Goal: Use online tool/utility: Use online tool/utility

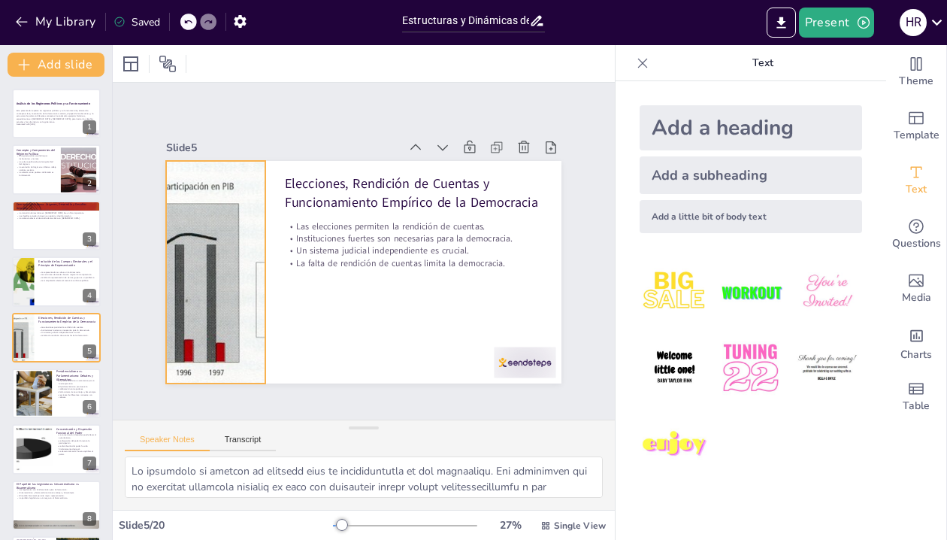
checkbox input "true"
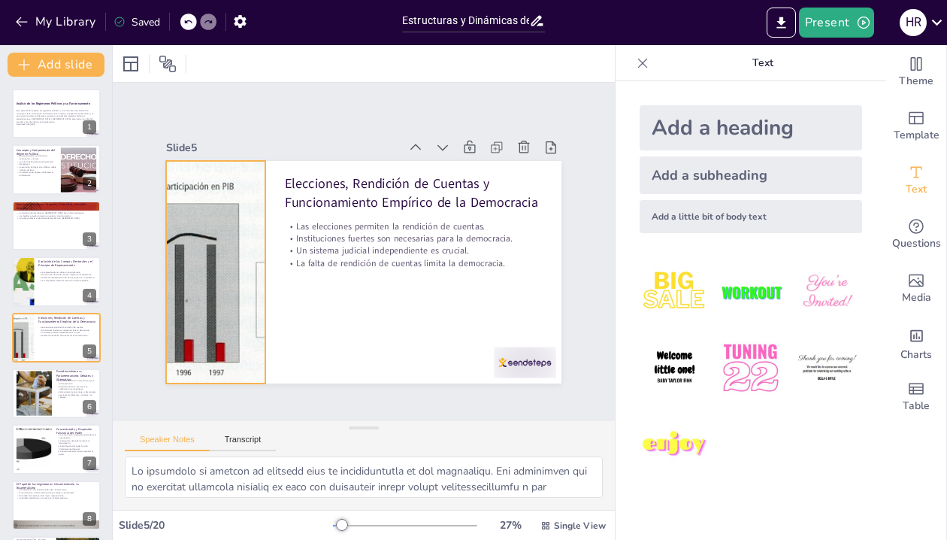
checkbox input "true"
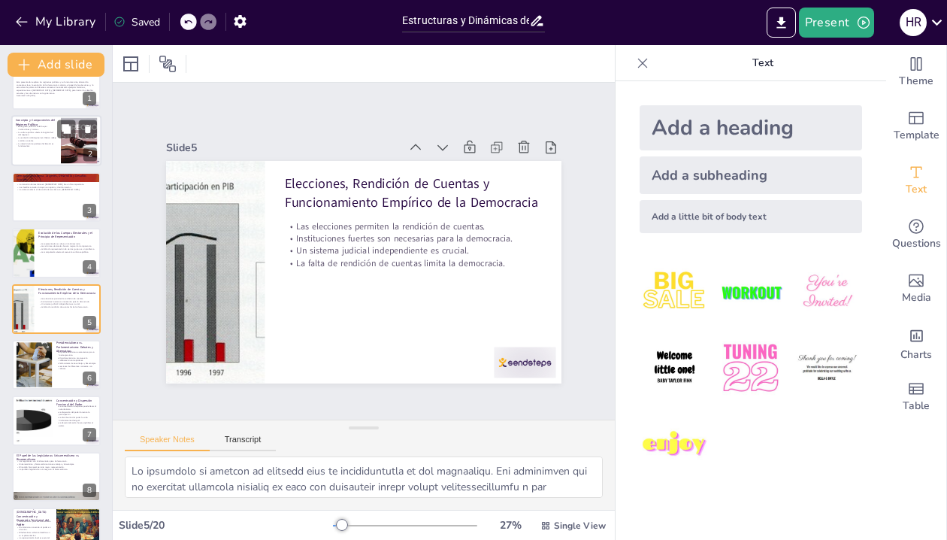
checkbox input "true"
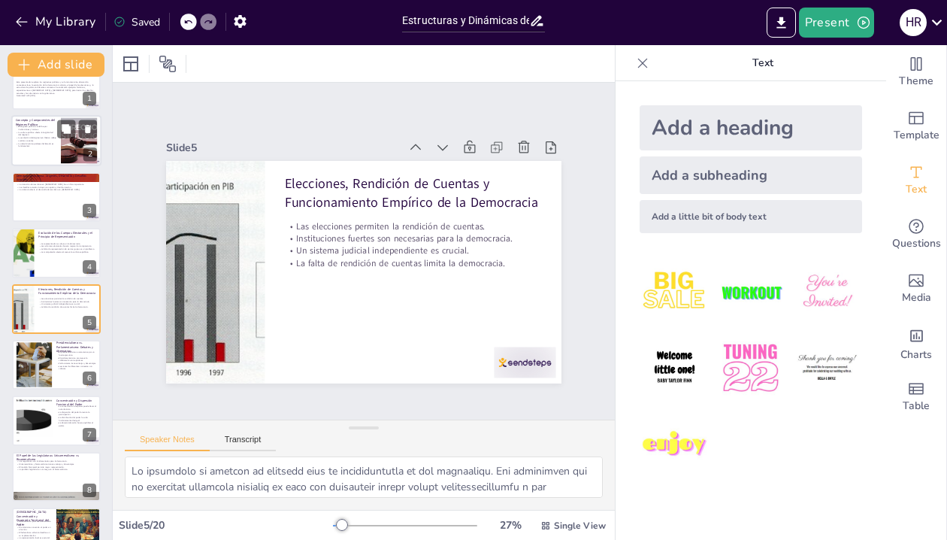
checkbox input "true"
click at [65, 153] on div at bounding box center [78, 141] width 81 height 46
checkbox input "true"
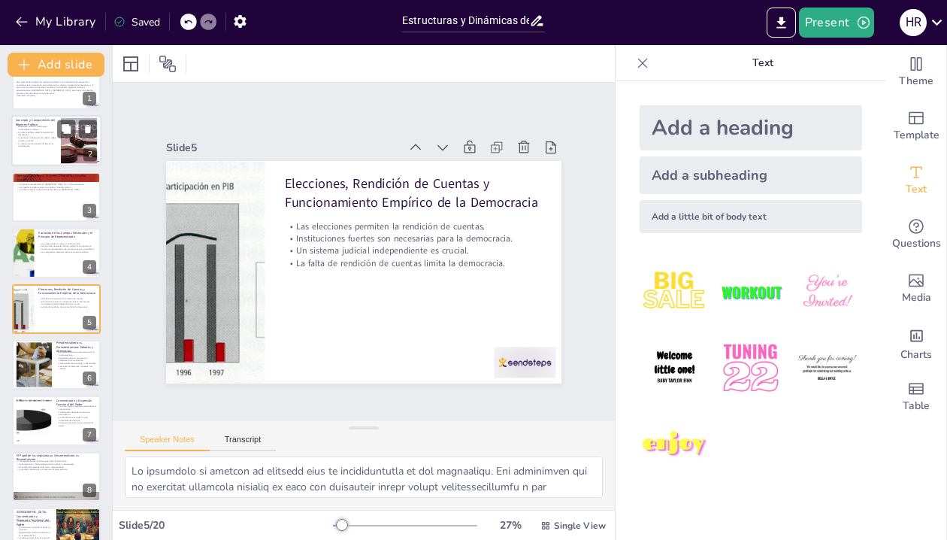
checkbox input "true"
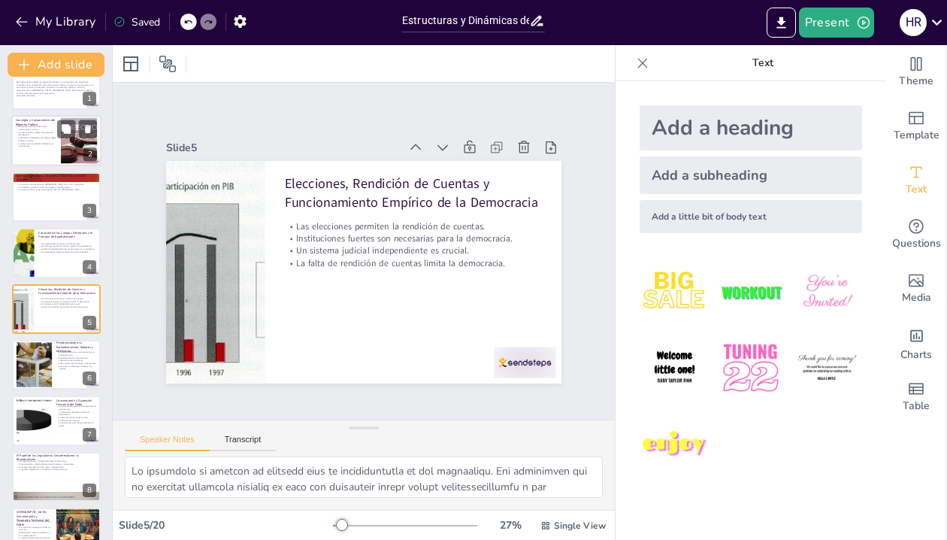
checkbox input "true"
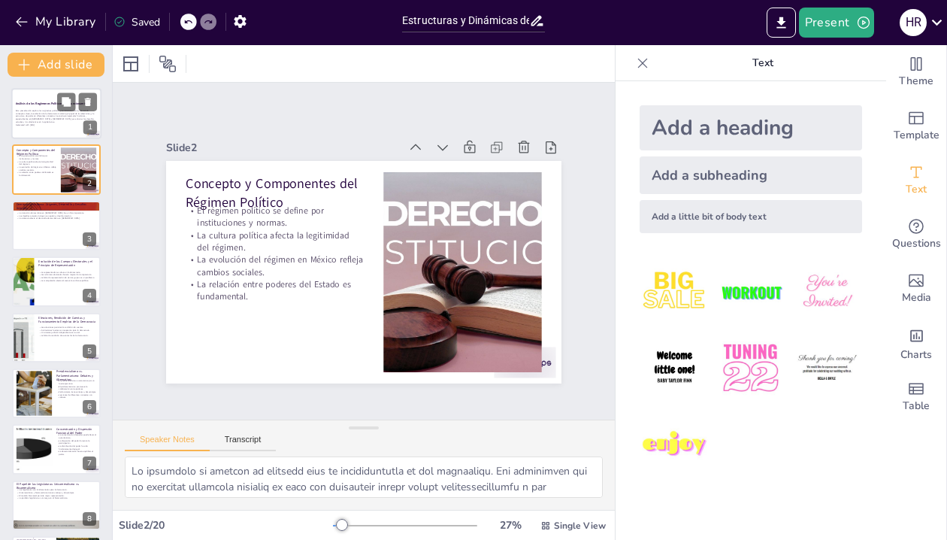
checkbox input "true"
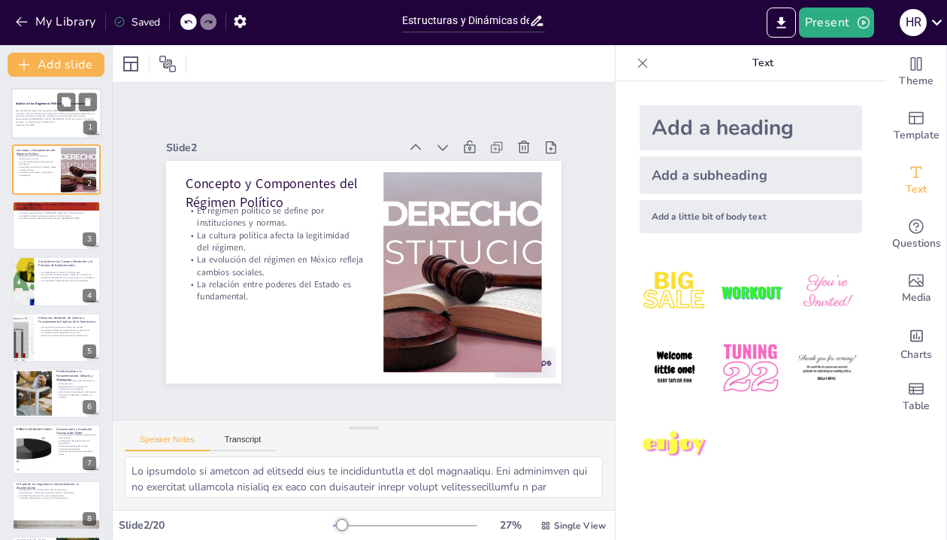
checkbox input "true"
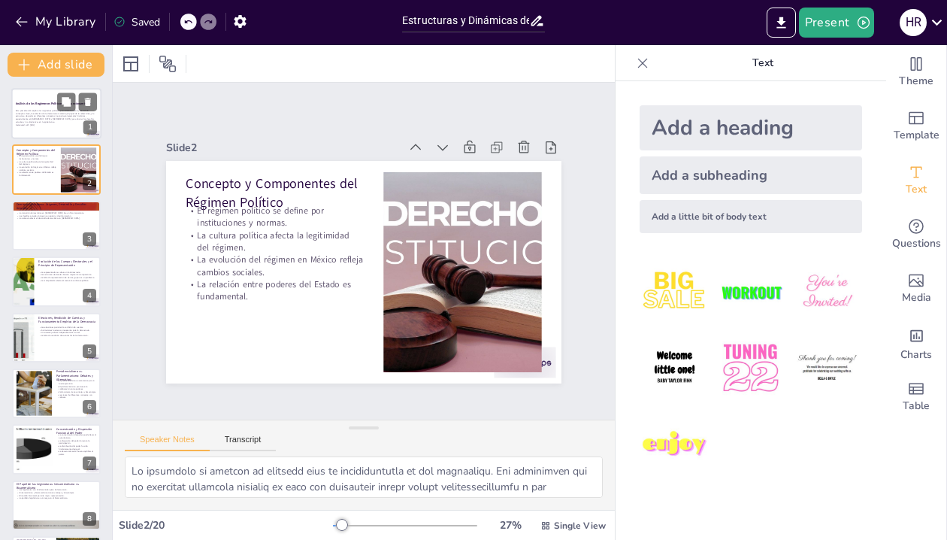
checkbox input "true"
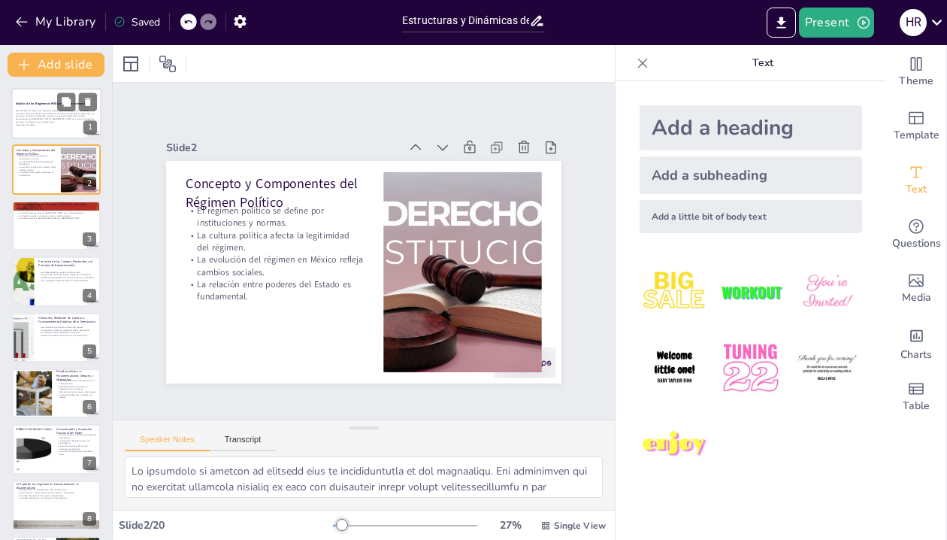
checkbox input "true"
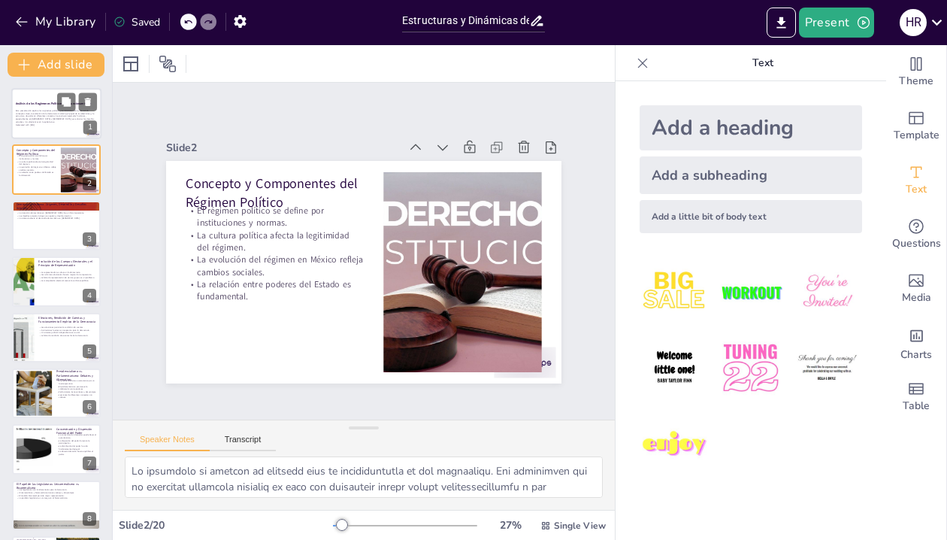
checkbox input "true"
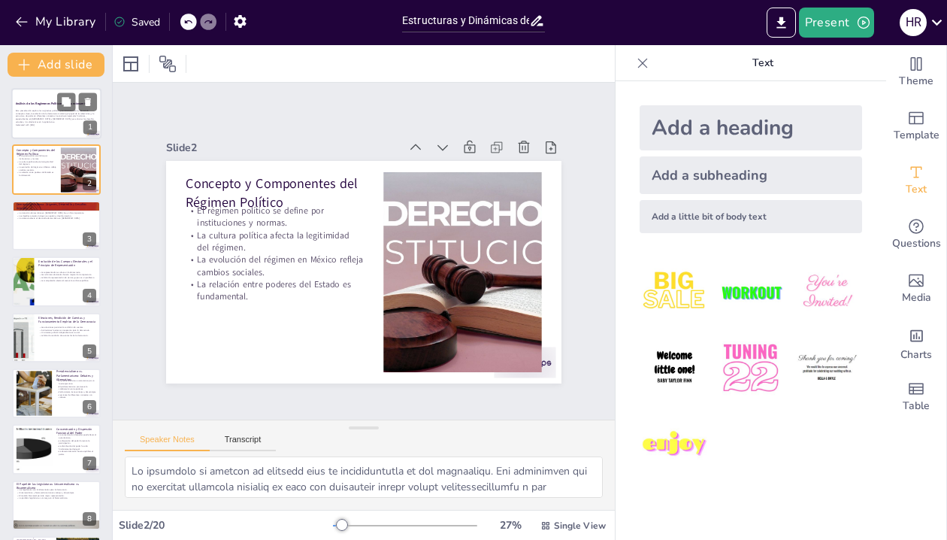
checkbox input "true"
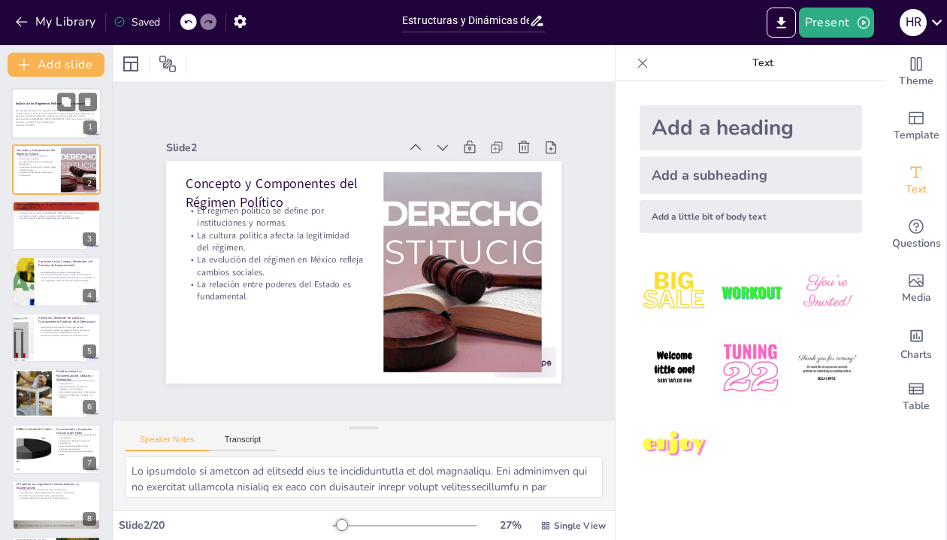
checkbox input "true"
click at [42, 114] on p "Esta presentación explora los regímenes políticos y su funcionamiento, abarcand…" at bounding box center [56, 116] width 81 height 14
checkbox input "true"
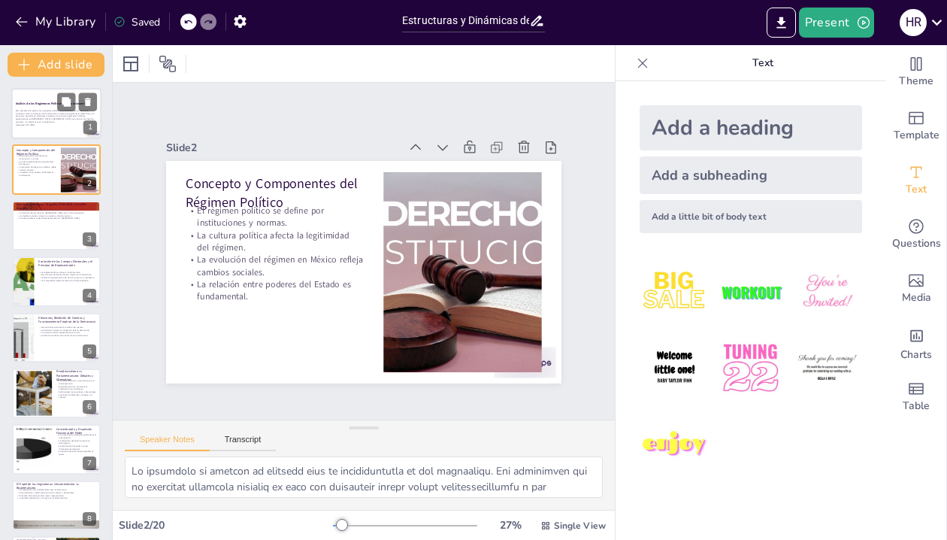
checkbox input "true"
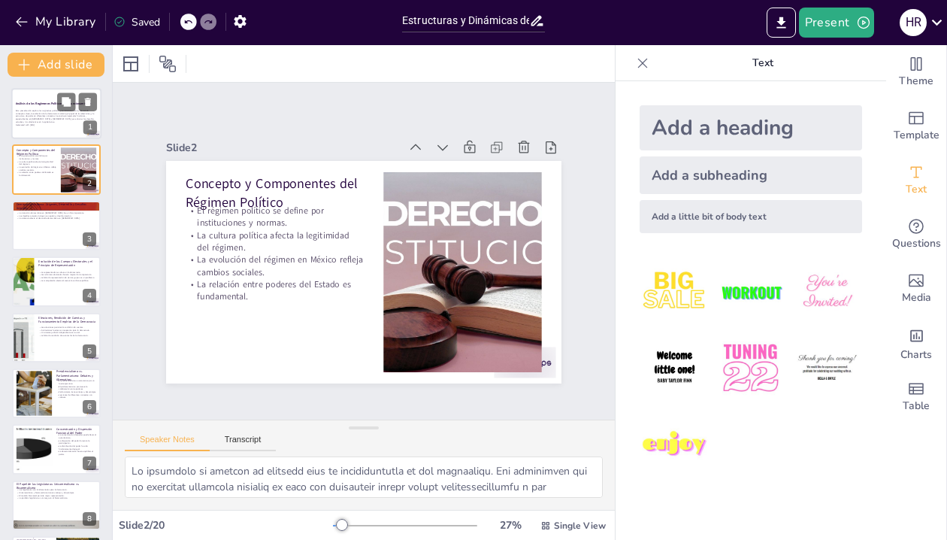
checkbox input "true"
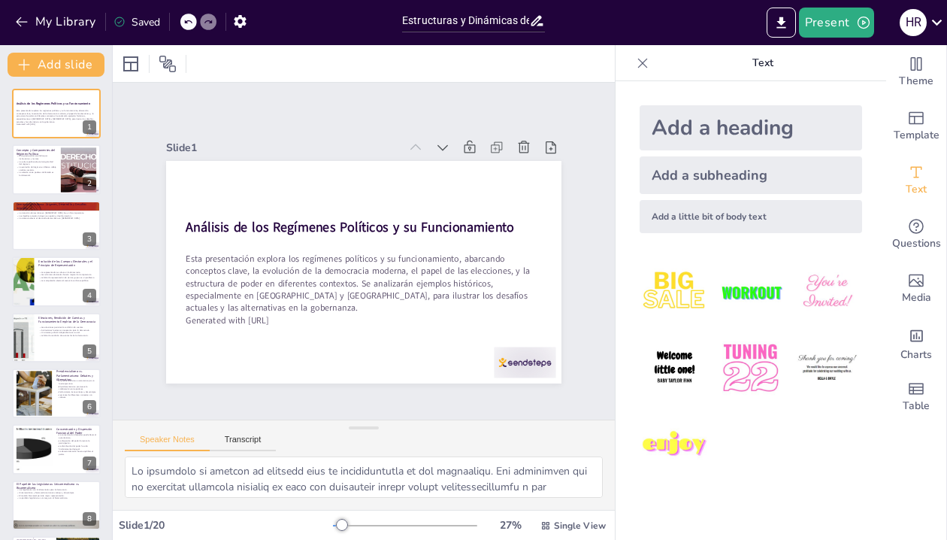
checkbox input "true"
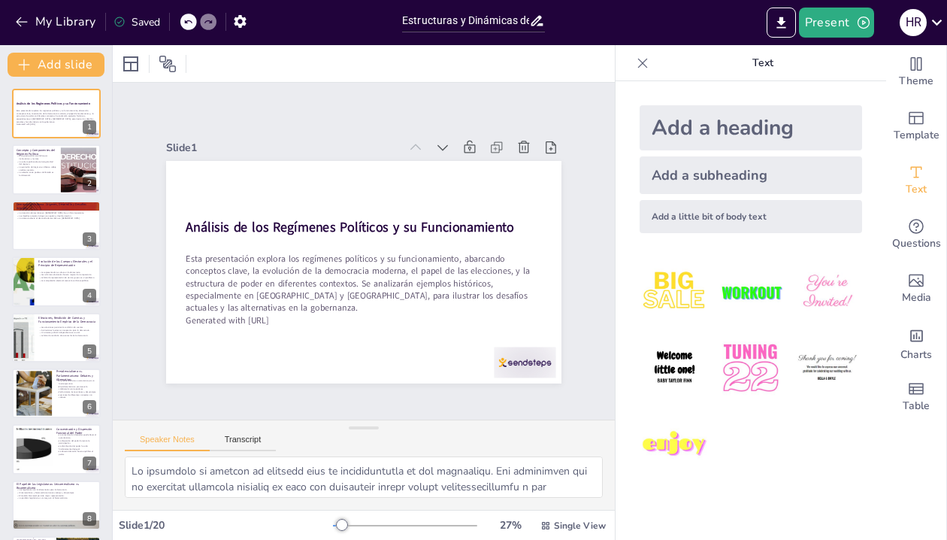
checkbox input "true"
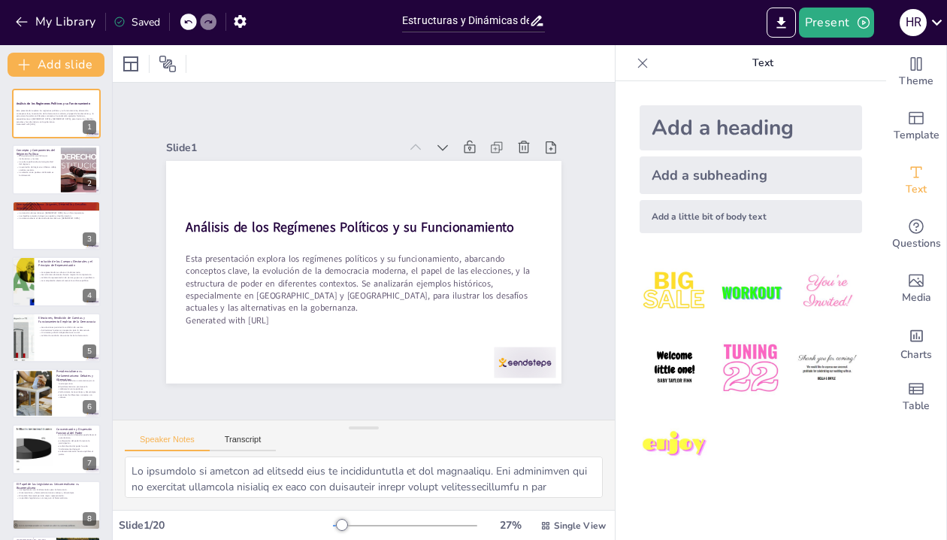
checkbox input "true"
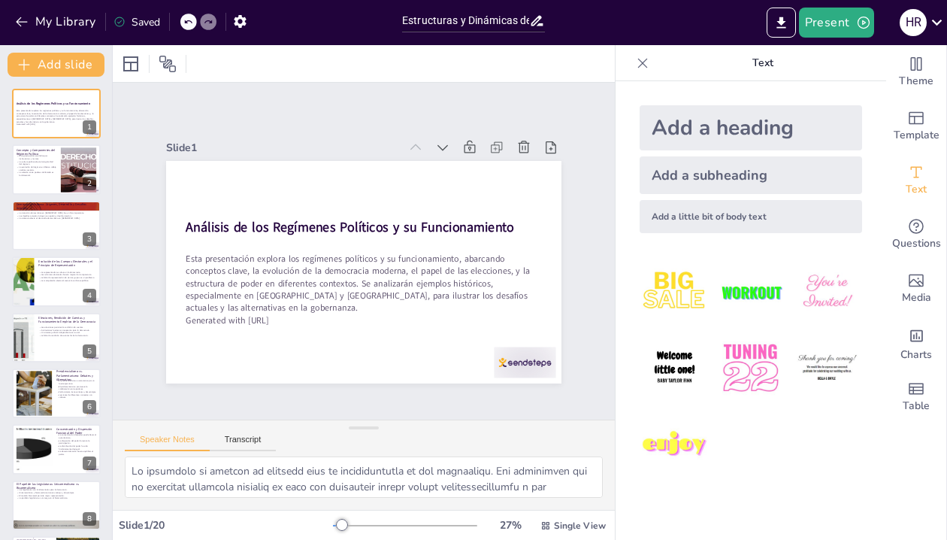
checkbox input "true"
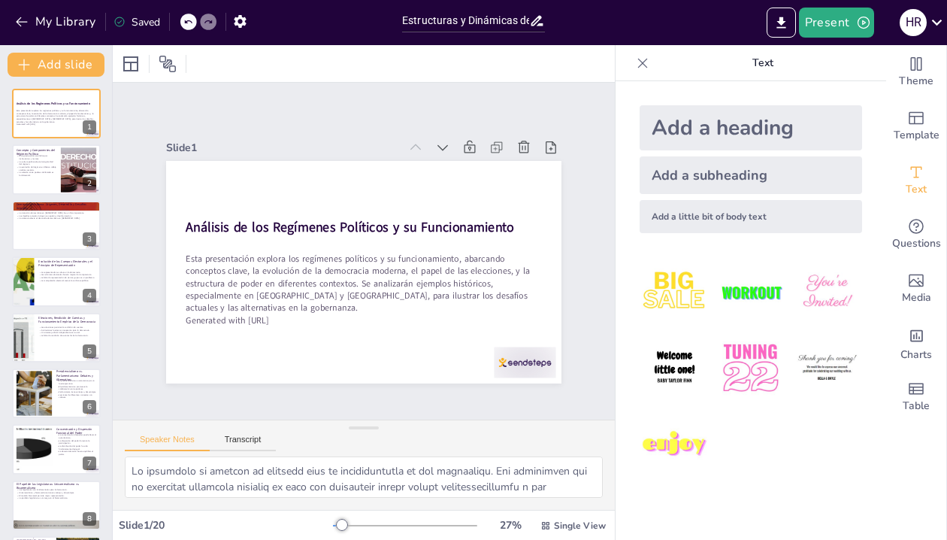
checkbox input "true"
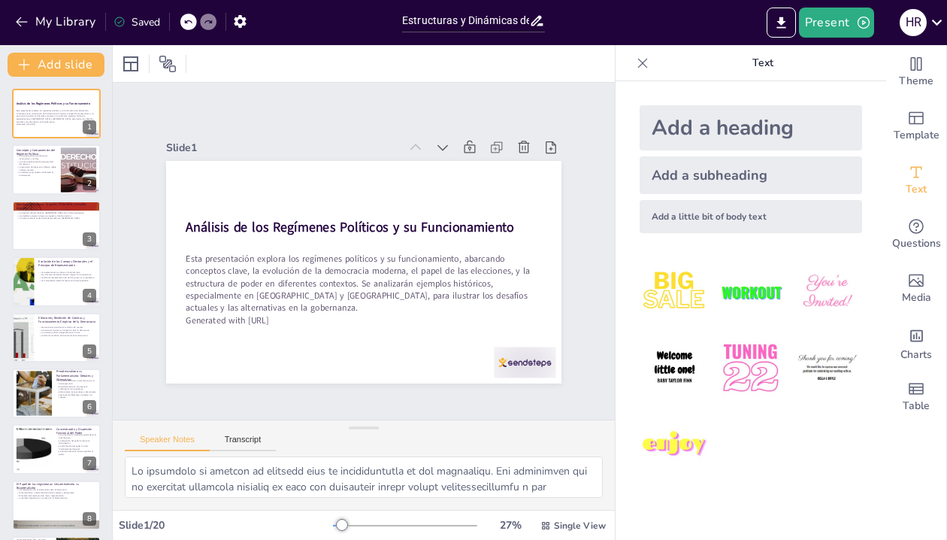
checkbox input "true"
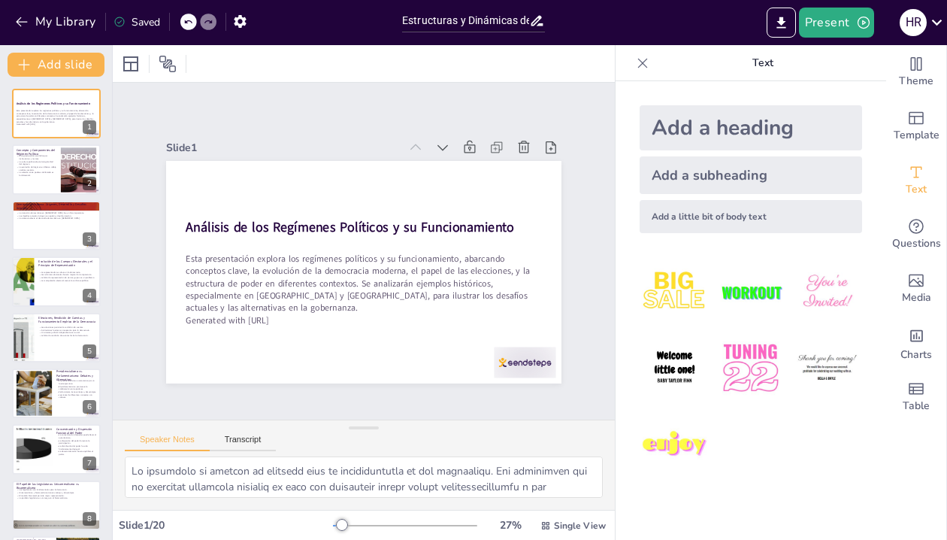
checkbox input "true"
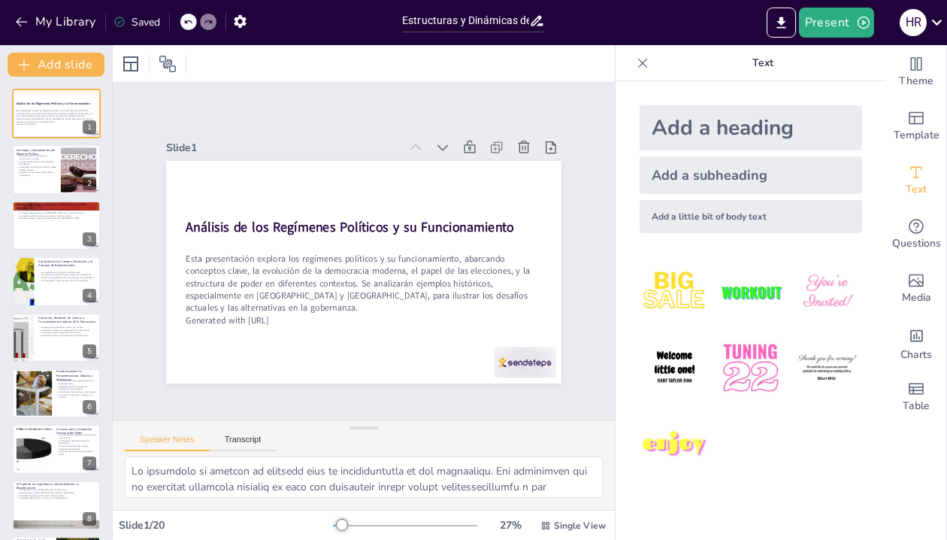
checkbox input "true"
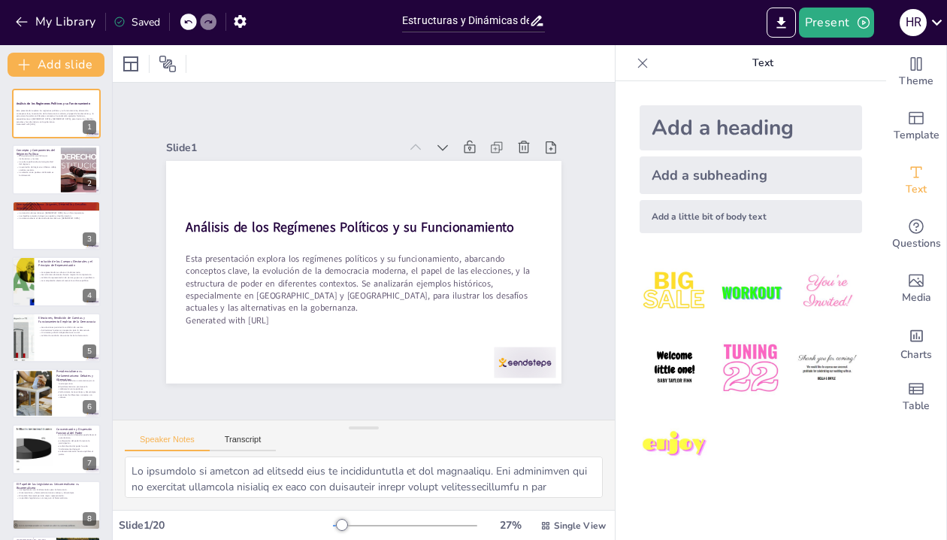
checkbox input "true"
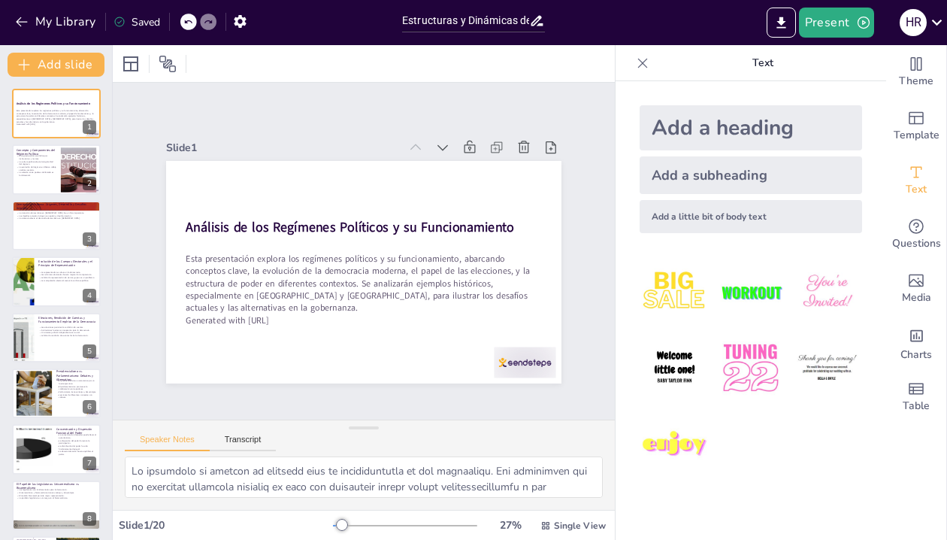
checkbox input "true"
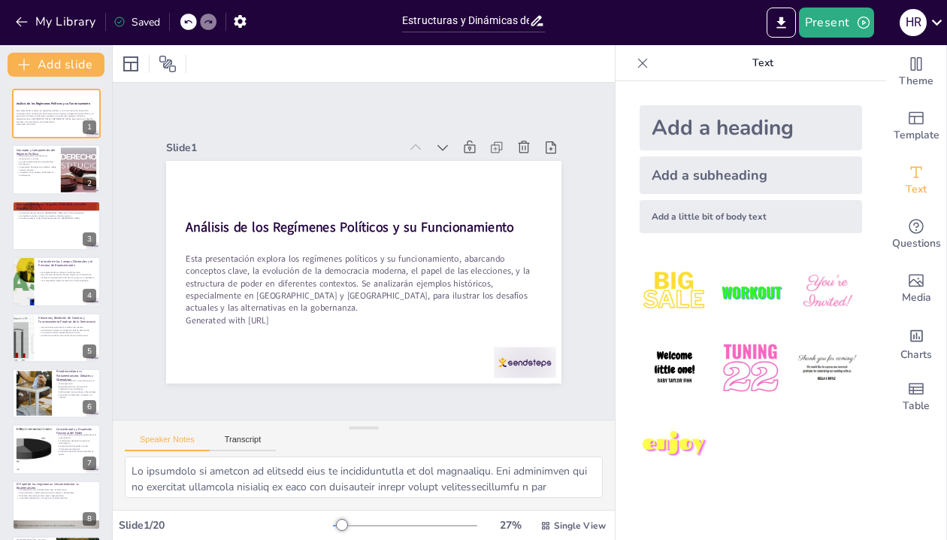
checkbox input "true"
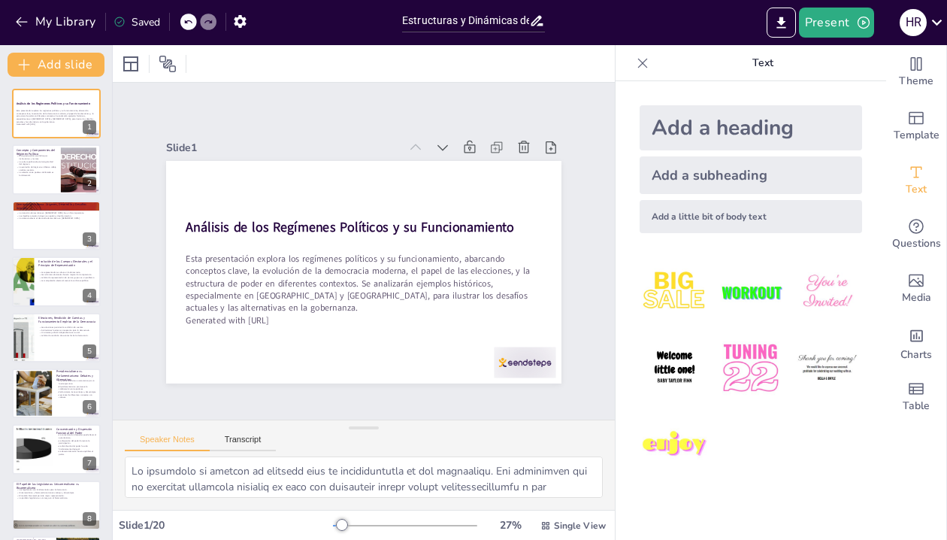
checkbox input "true"
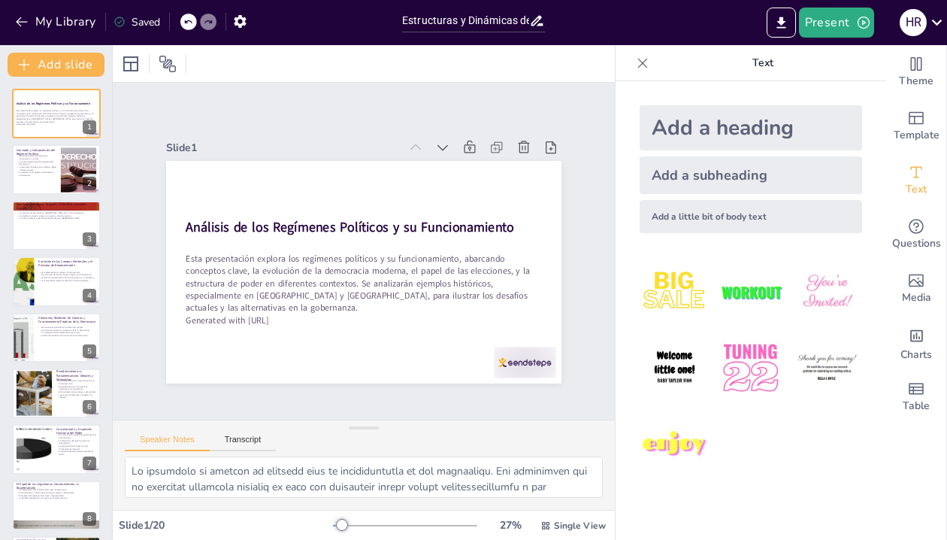
checkbox input "true"
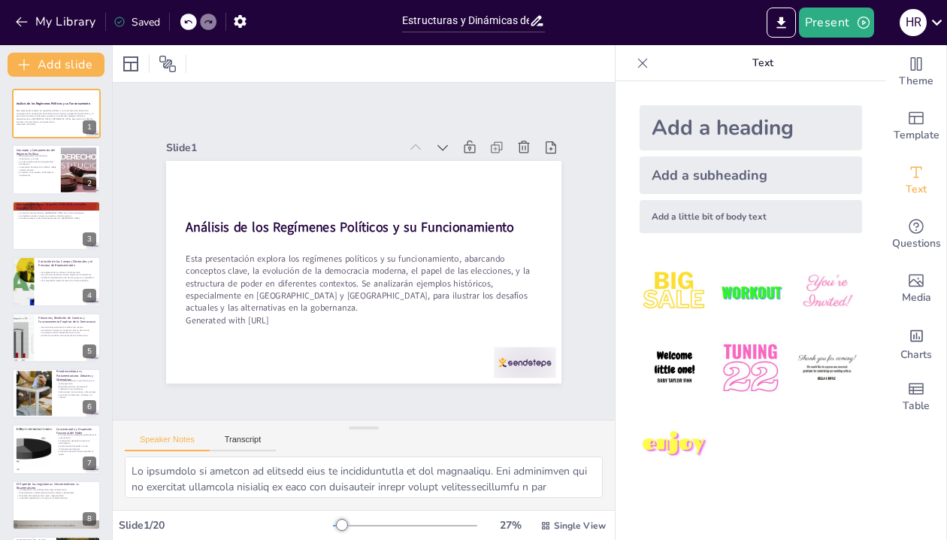
checkbox input "true"
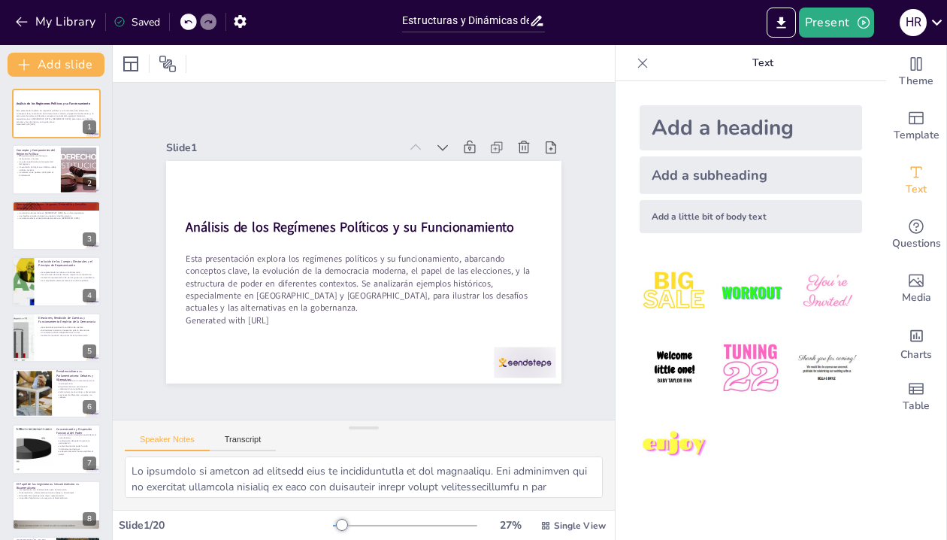
checkbox input "true"
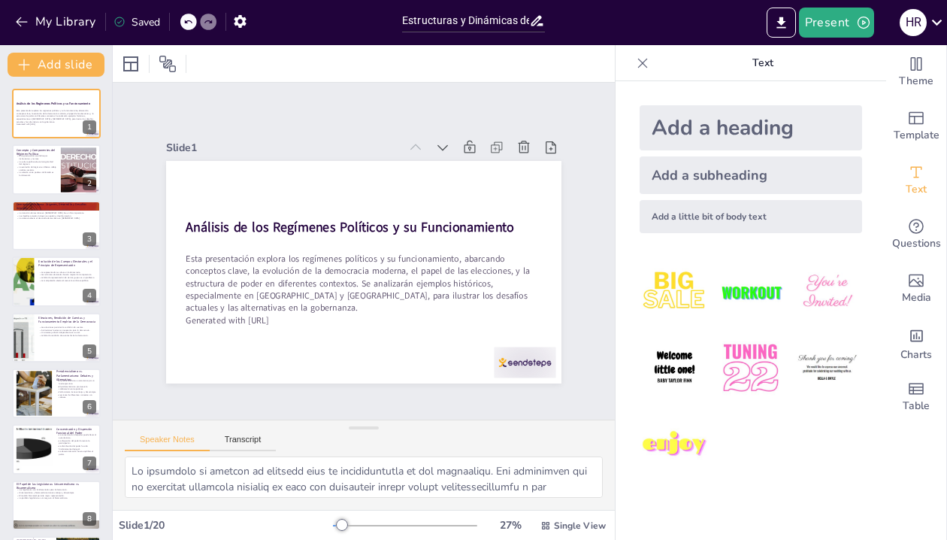
checkbox input "true"
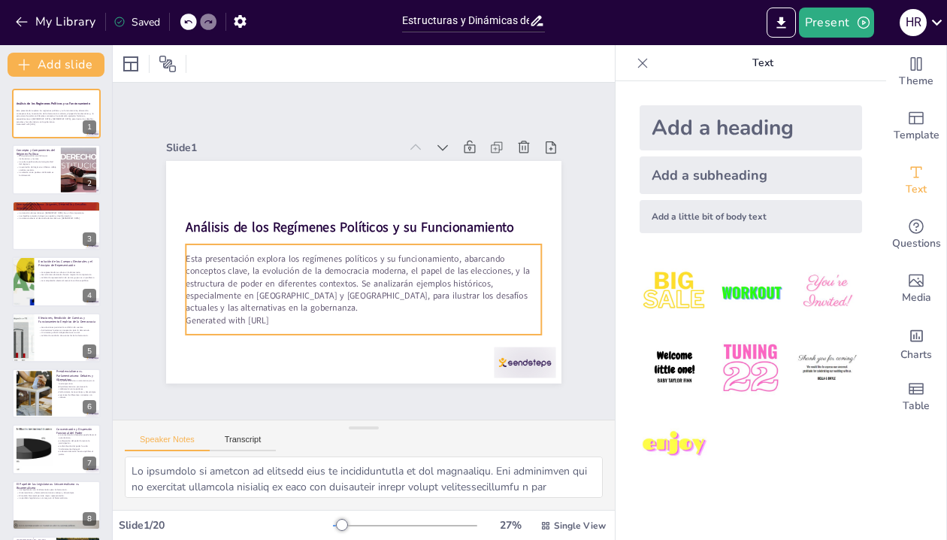
checkbox input "true"
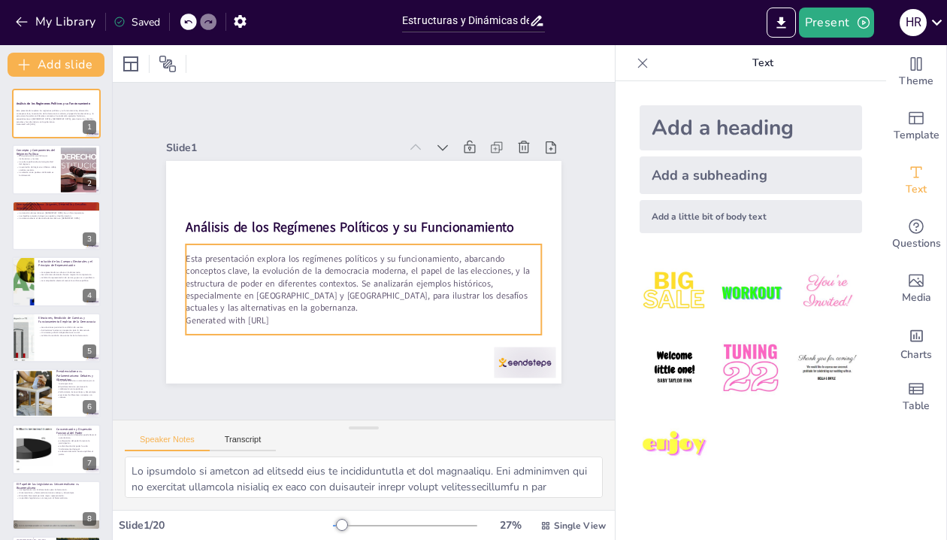
checkbox input "true"
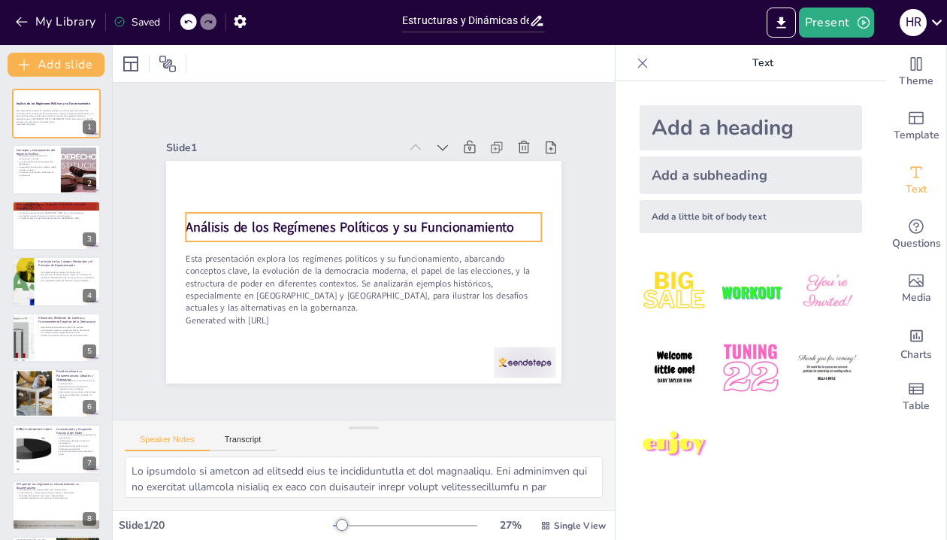
checkbox input "true"
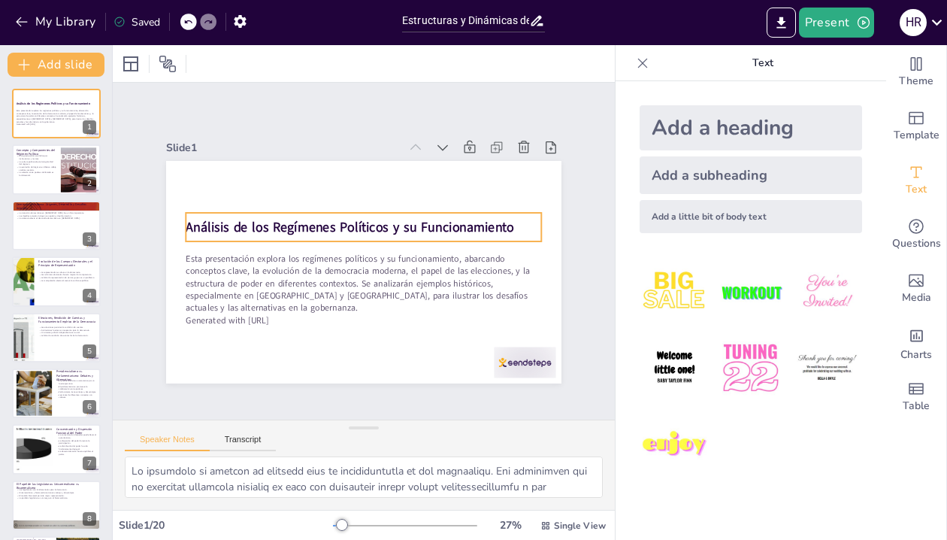
checkbox input "true"
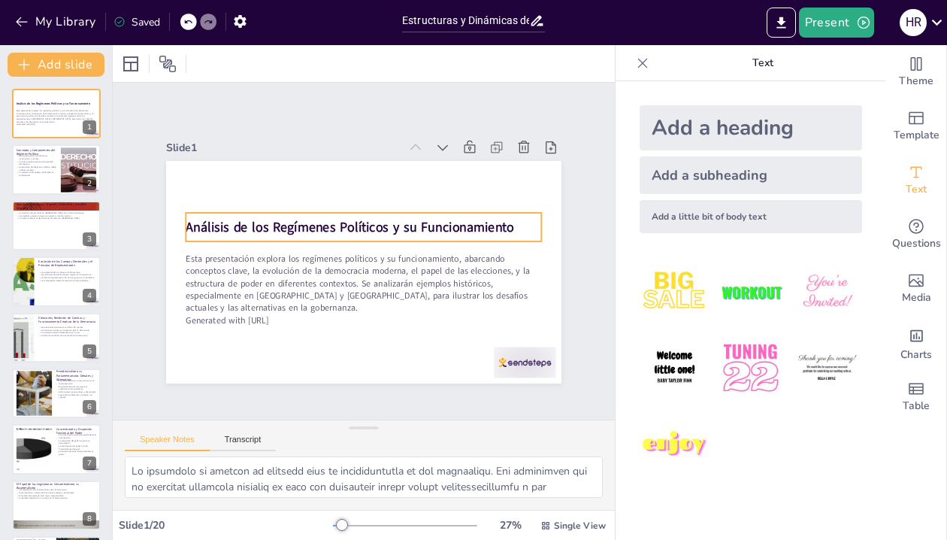
checkbox input "true"
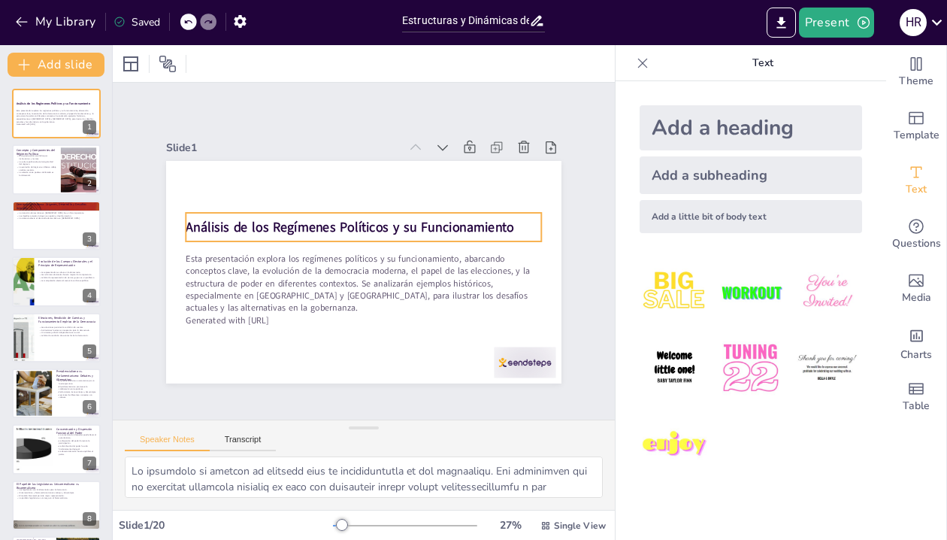
checkbox input "true"
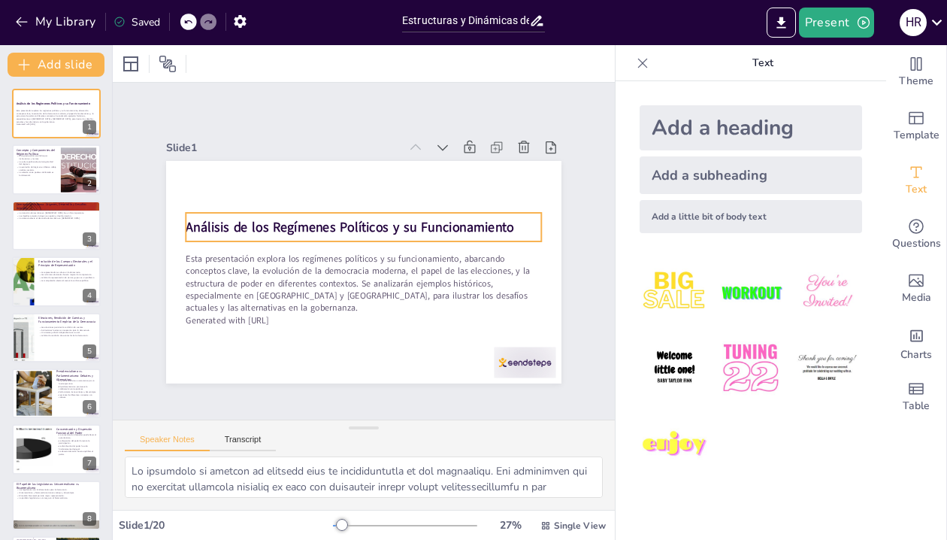
checkbox input "true"
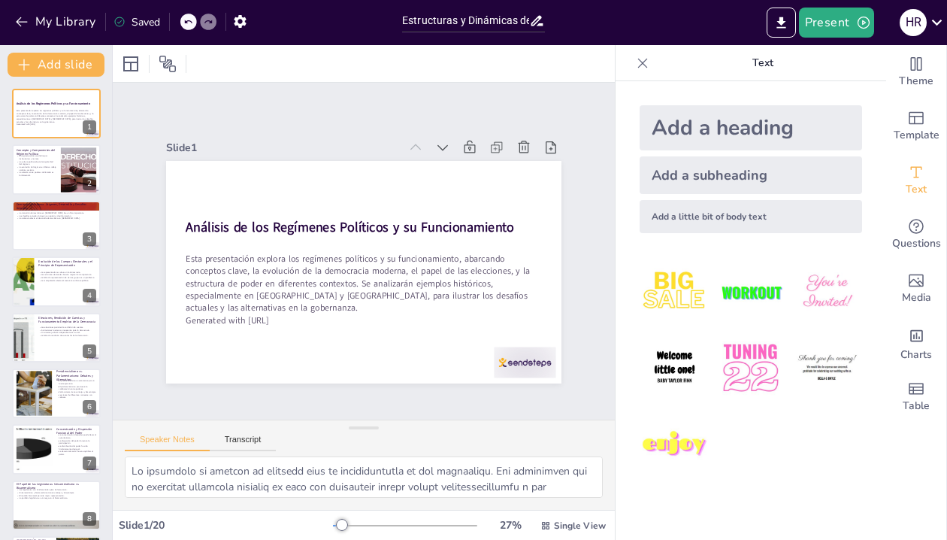
checkbox input "true"
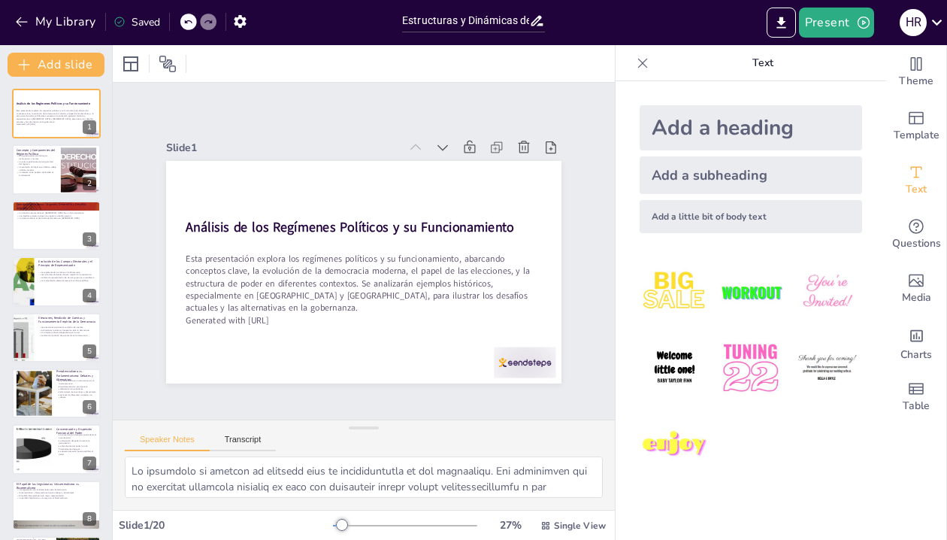
checkbox input "true"
